Goal: Task Accomplishment & Management: Manage account settings

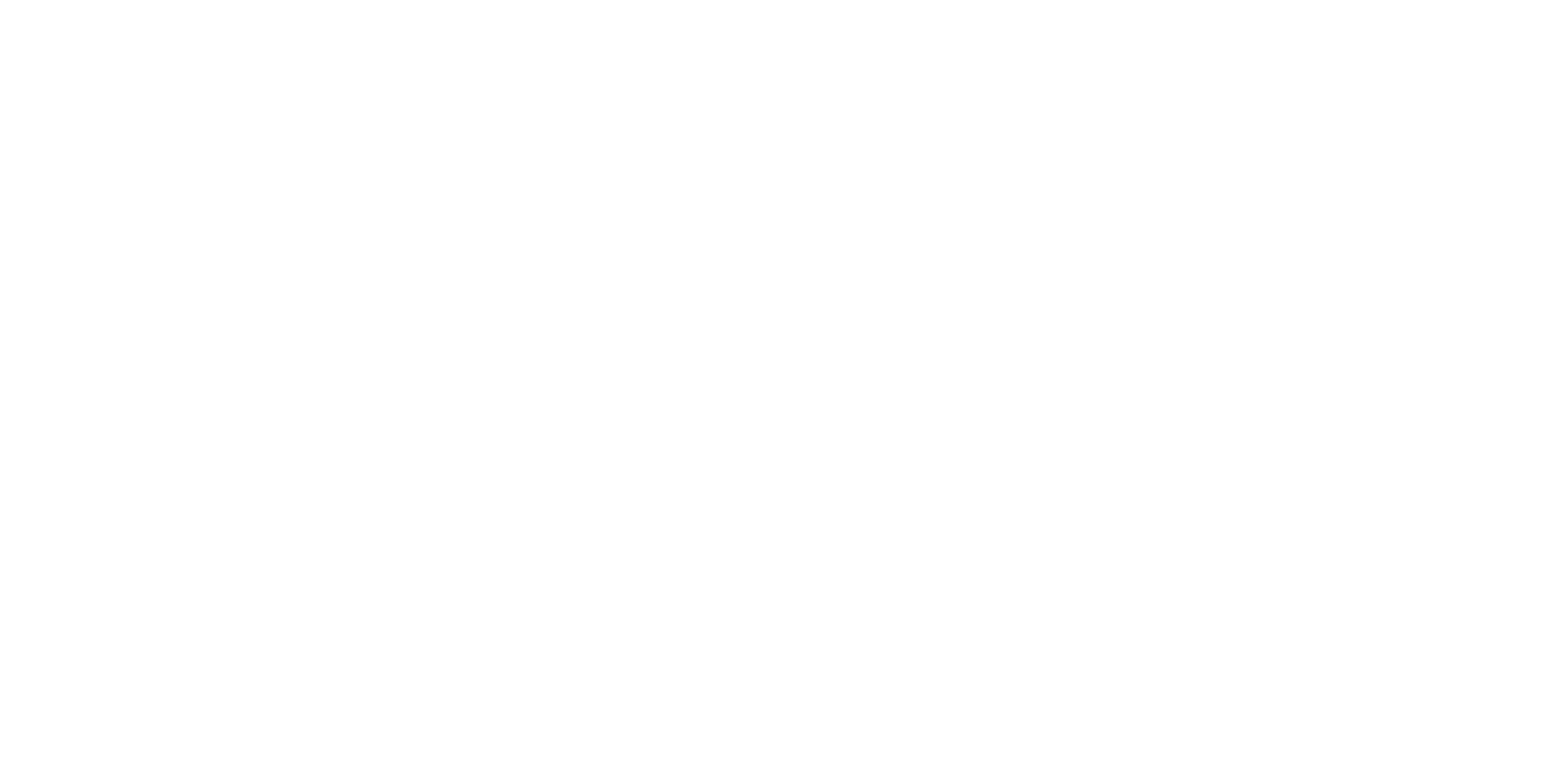
select select "3"
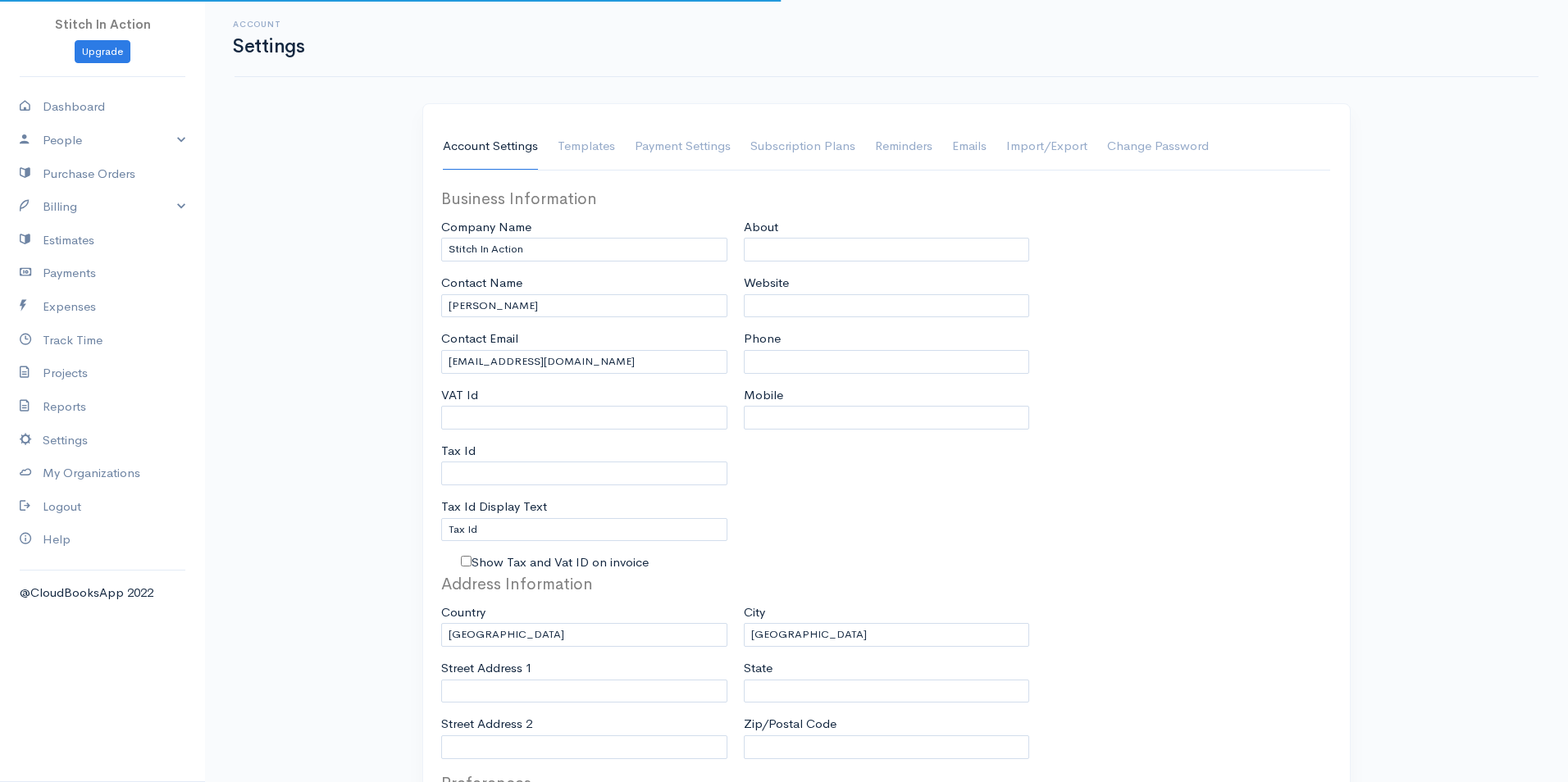
select select "[GEOGRAPHIC_DATA]"
select select "USD"
click at [471, 468] on input "Tax Id" at bounding box center [578, 473] width 286 height 24
type input "3200942177"
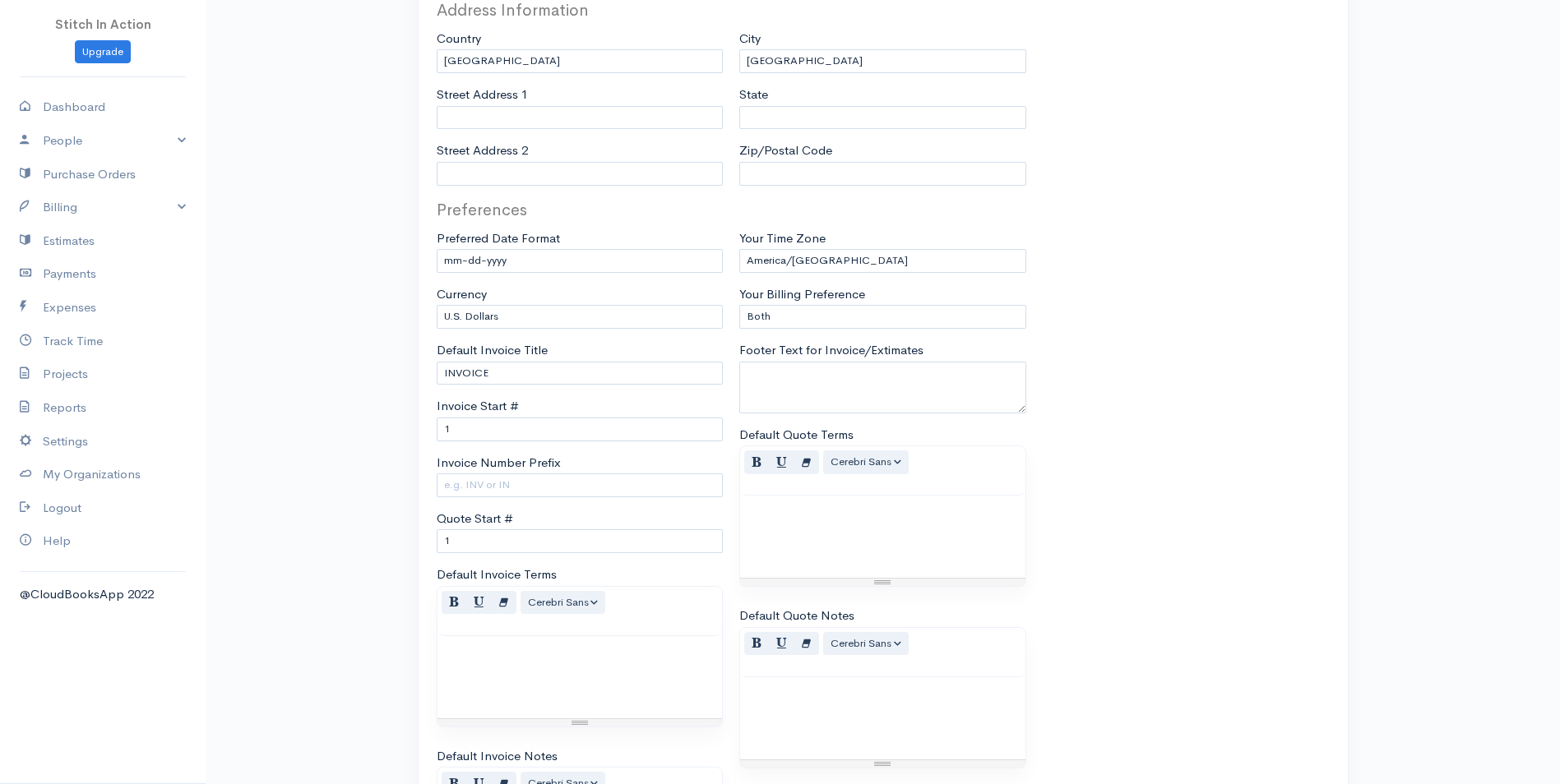
scroll to position [943, 0]
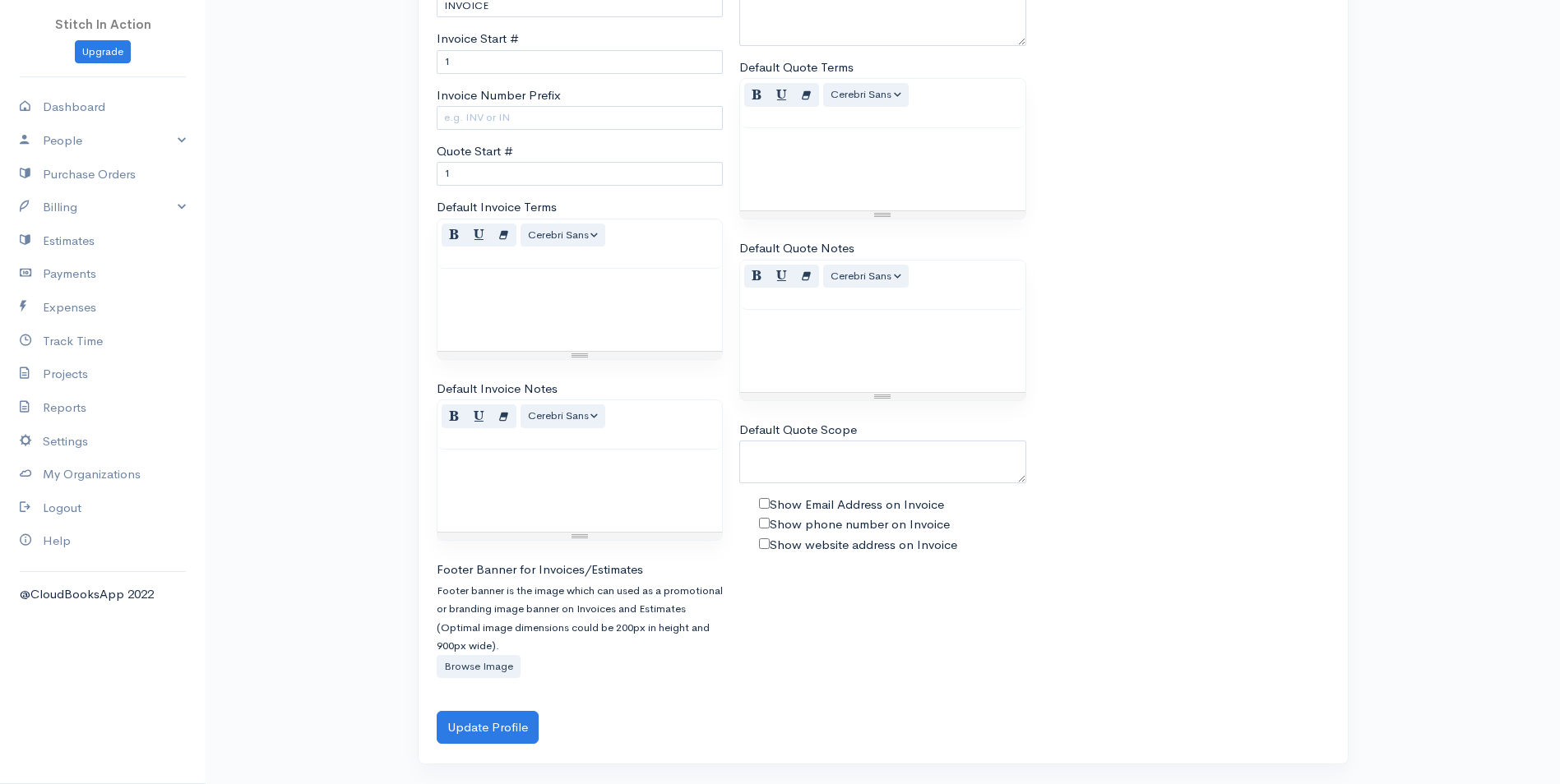
drag, startPoint x: 691, startPoint y: 39, endPoint x: 675, endPoint y: 636, distance: 597.2
click at [521, 730] on button "Update Profile" at bounding box center [488, 728] width 102 height 33
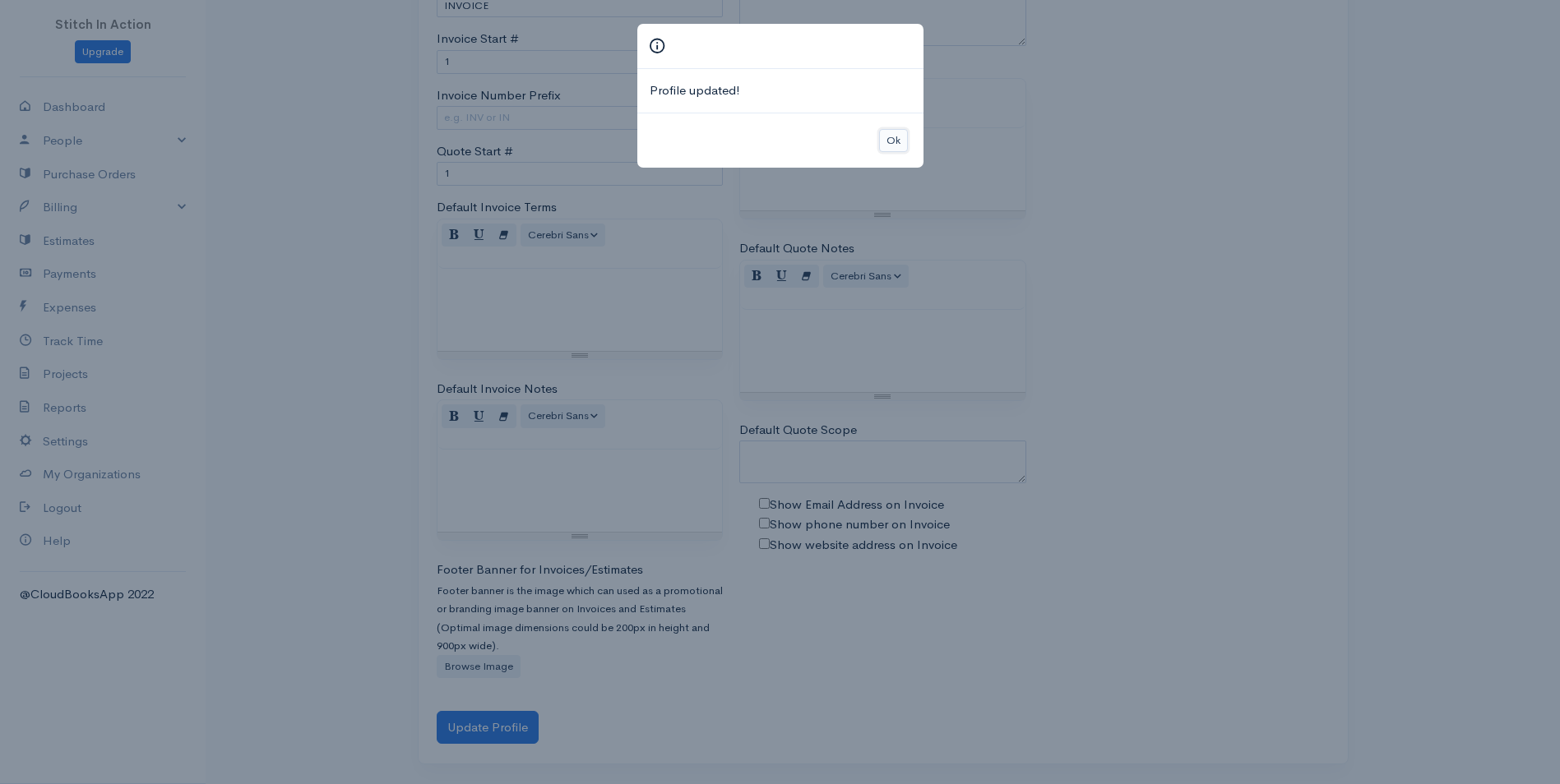
click at [906, 147] on button "Ok" at bounding box center [893, 140] width 29 height 24
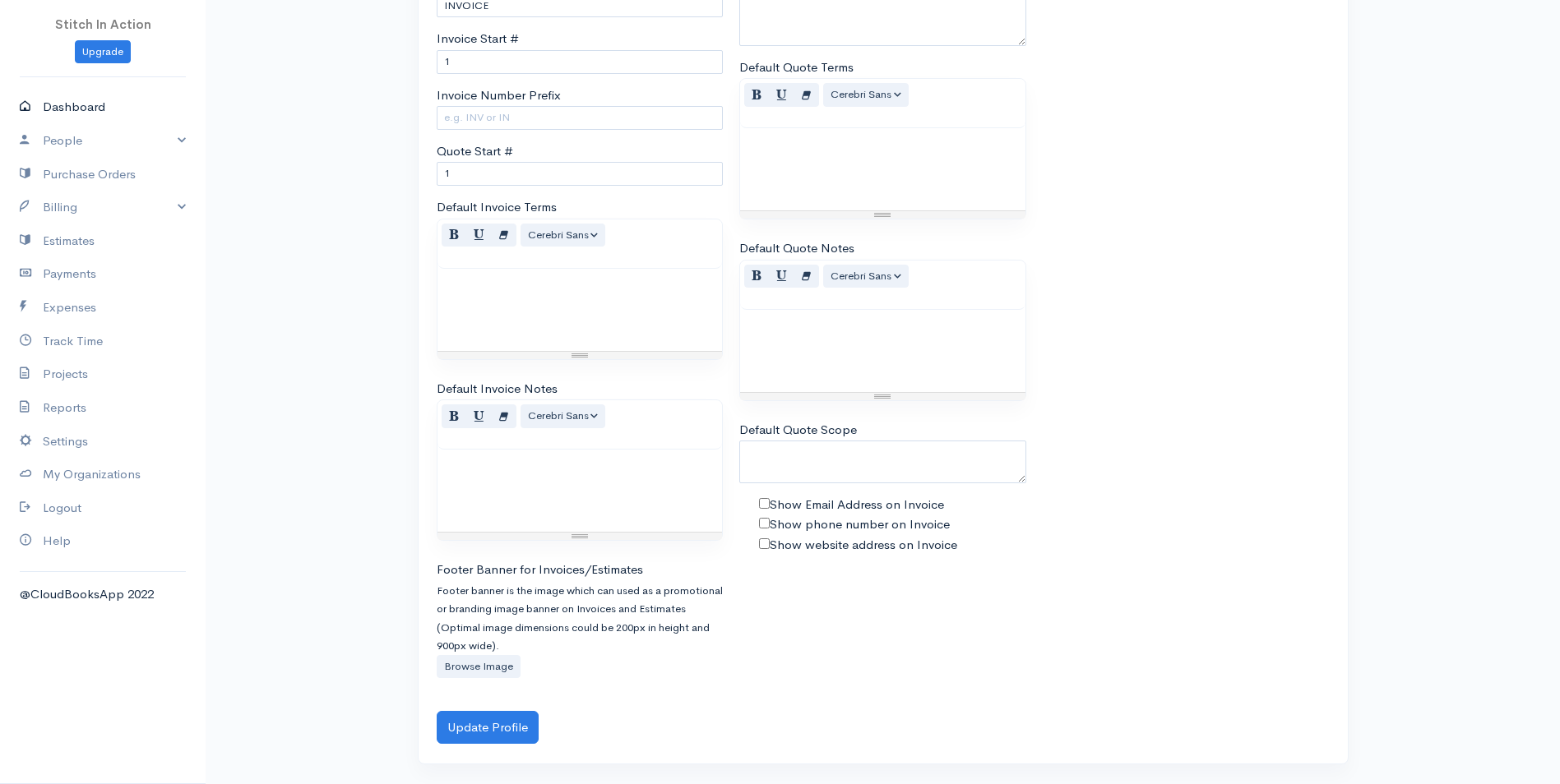
click at [54, 102] on link "Dashboard" at bounding box center [103, 107] width 206 height 33
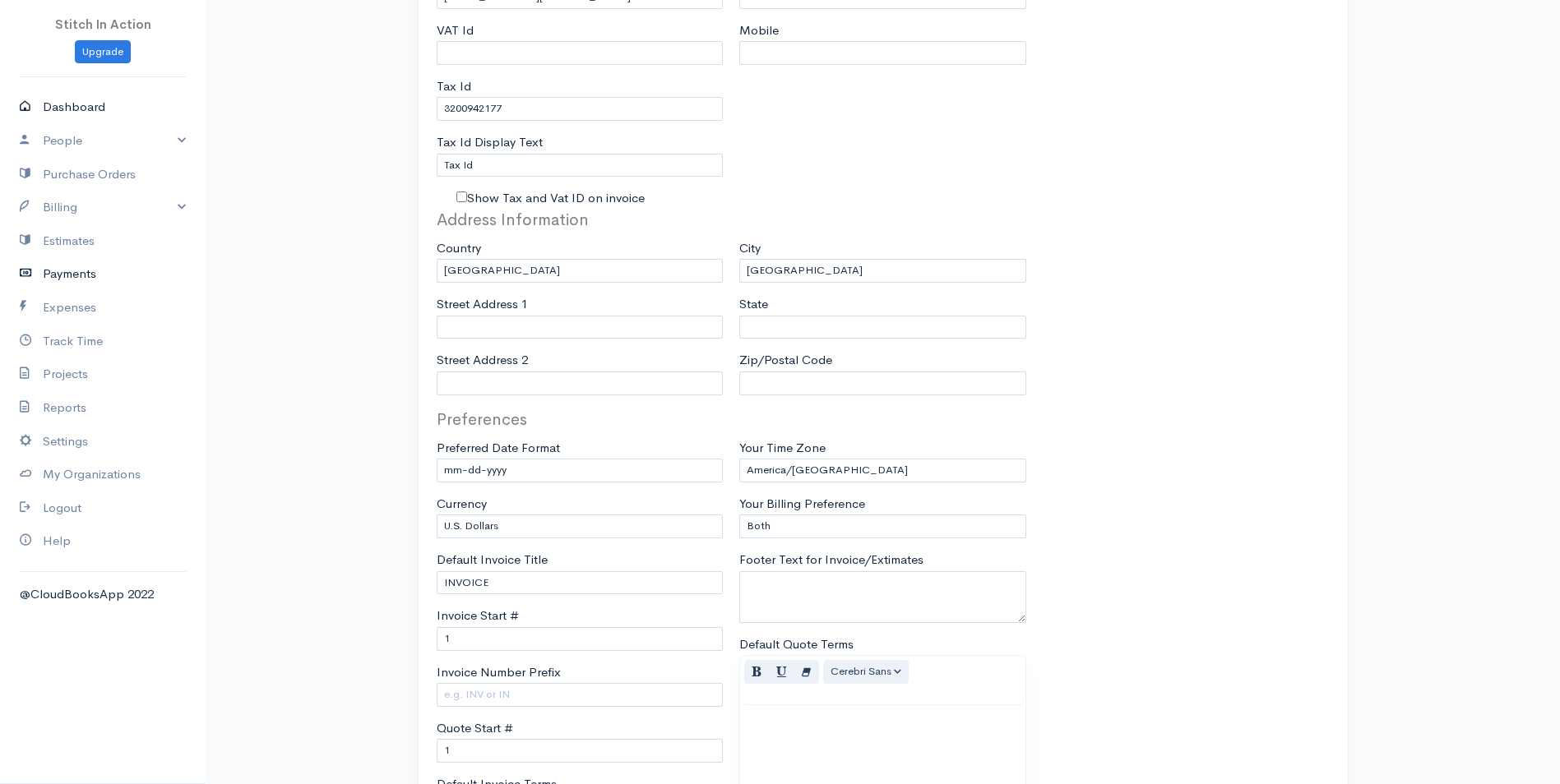
select select "365"
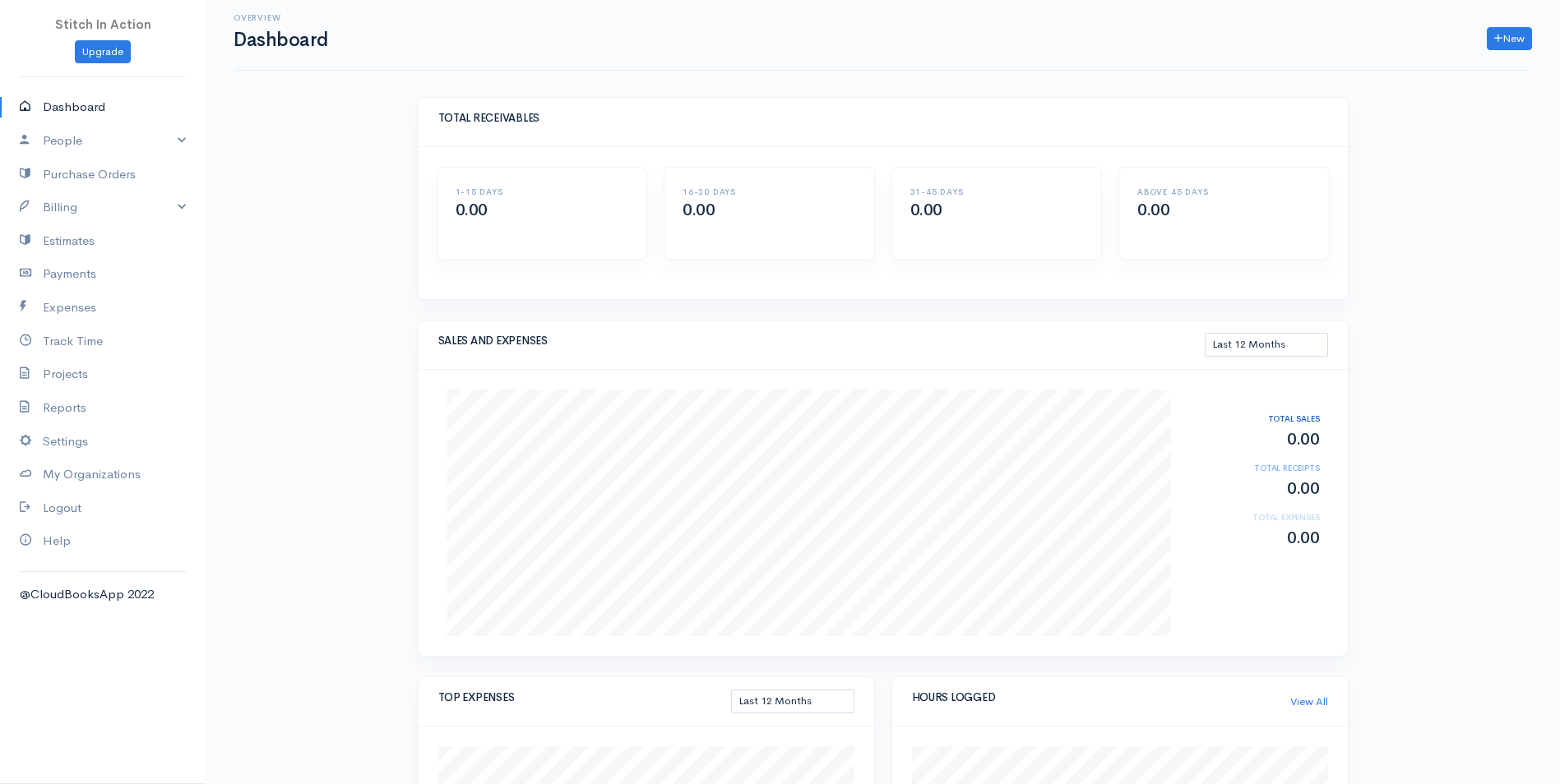
scroll to position [0, 0]
